Goal: Subscribe to service/newsletter: Sign up for recurring access or information delivery

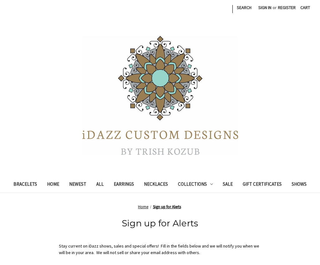
scroll to position [204, 0]
